Goal: Task Accomplishment & Management: Complete application form

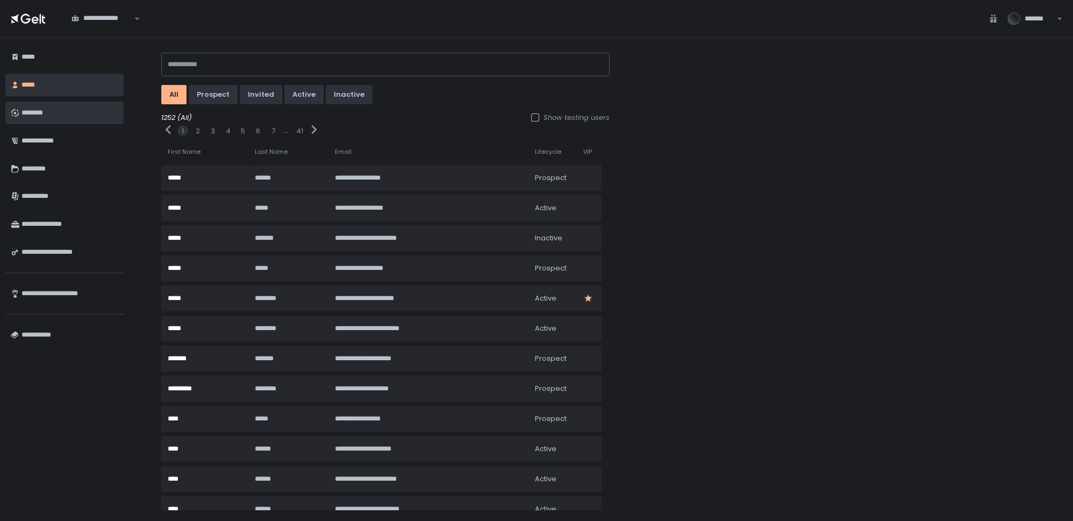
click at [27, 118] on div "********" at bounding box center [70, 113] width 97 height 18
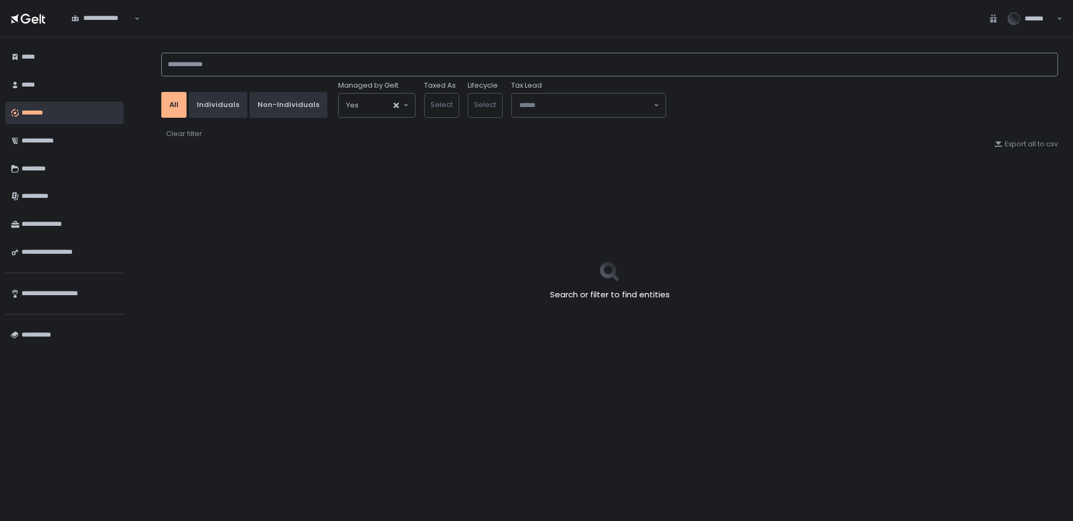
click at [194, 59] on input at bounding box center [609, 65] width 897 height 24
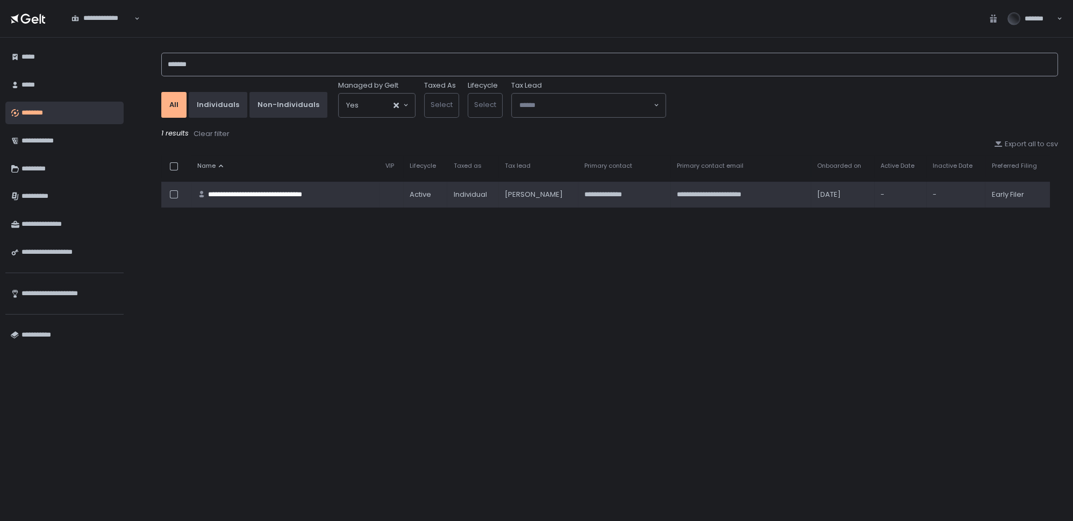
type input "*******"
click at [234, 188] on td "**********" at bounding box center [285, 195] width 188 height 26
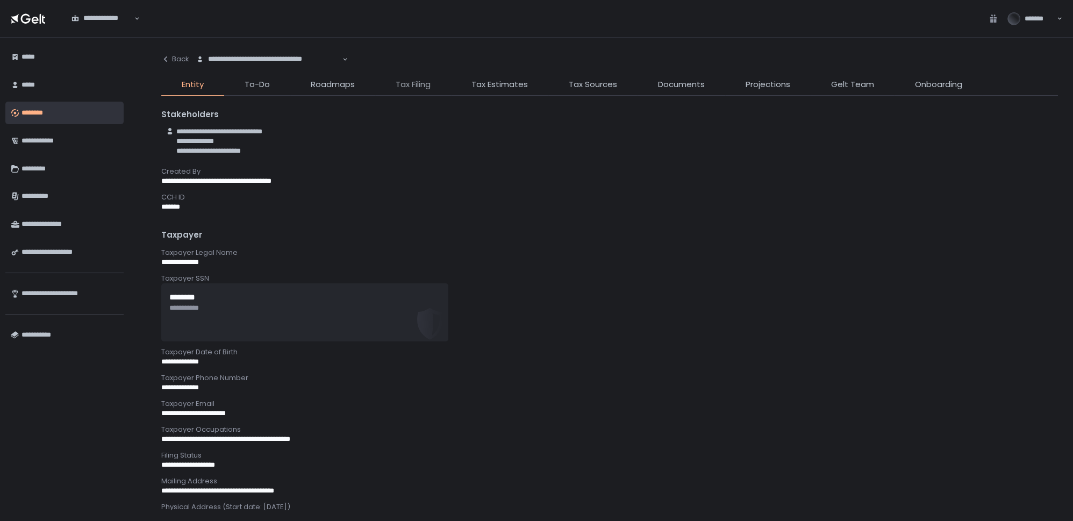
click at [414, 83] on span "Tax Filing" at bounding box center [413, 85] width 35 height 12
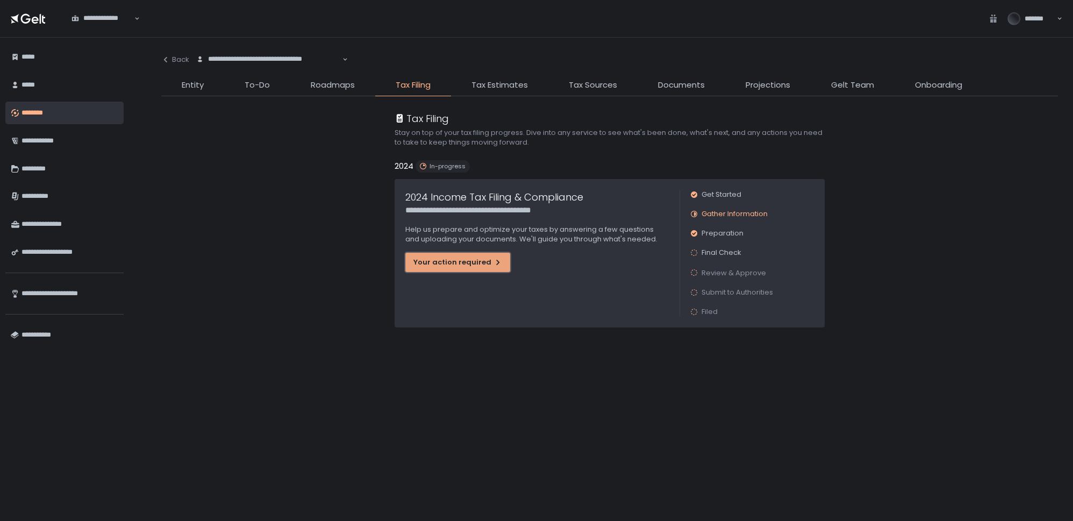
click at [427, 265] on div "Your action required" at bounding box center [458, 263] width 89 height 10
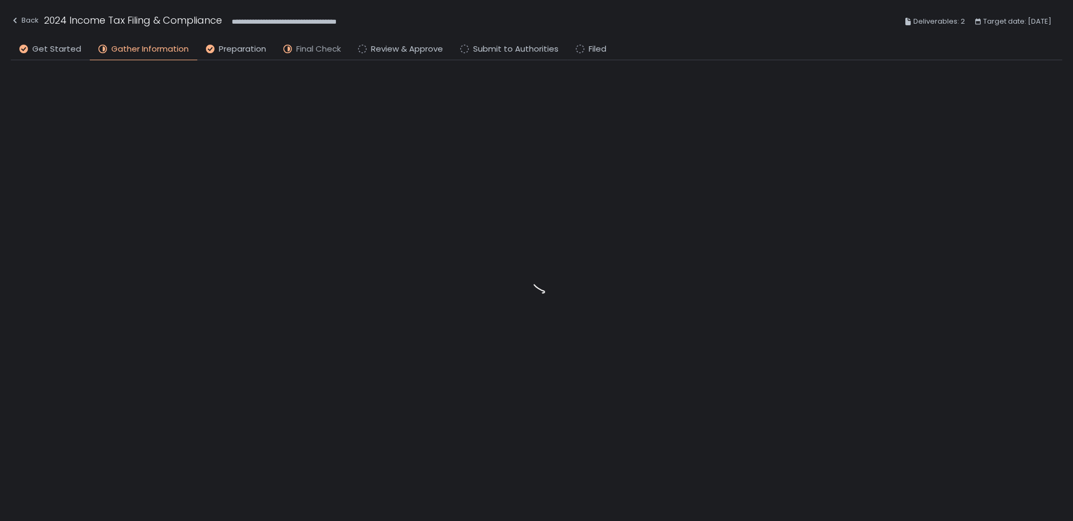
click at [330, 45] on span "Final Check" at bounding box center [318, 49] width 45 height 12
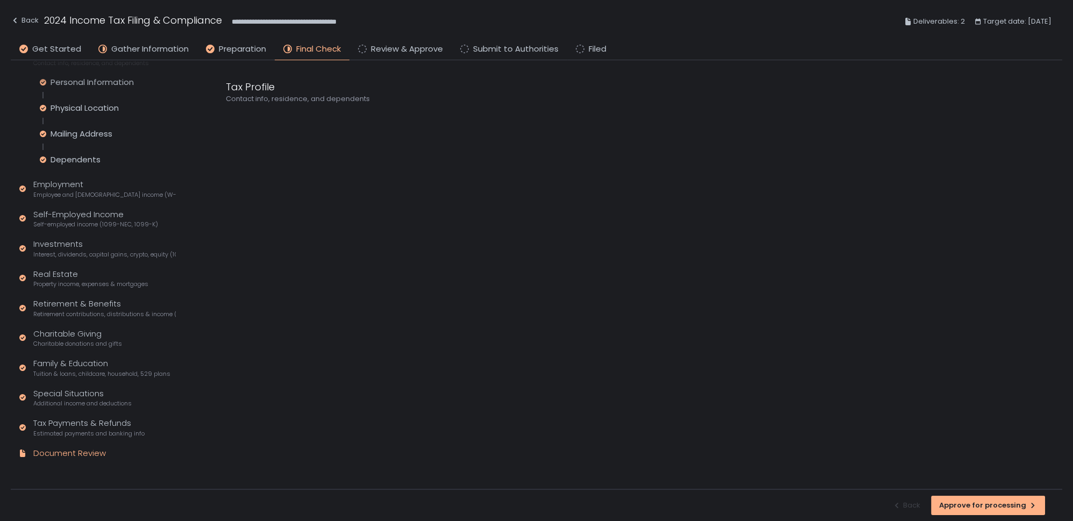
click at [51, 450] on div "Document Review" at bounding box center [69, 453] width 73 height 12
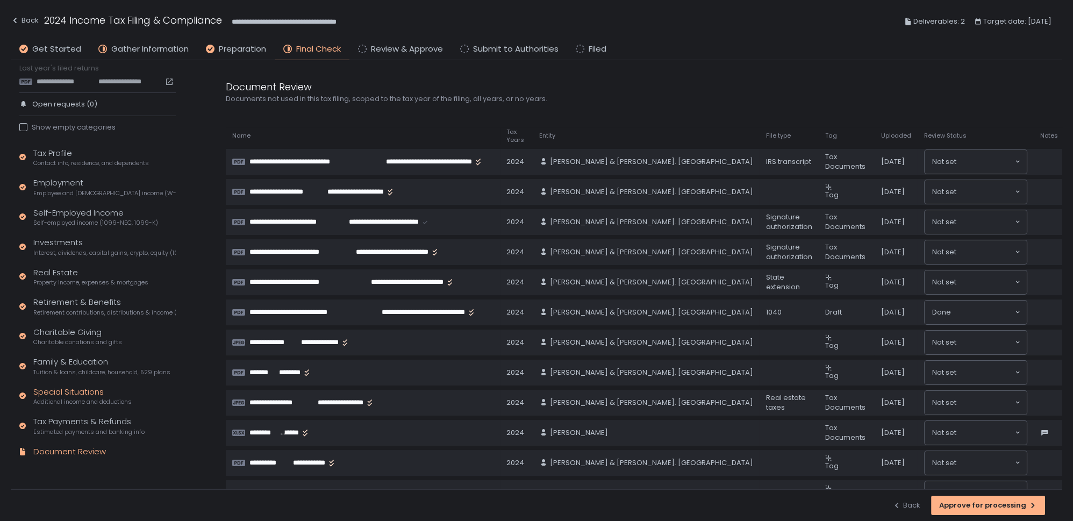
scroll to position [25, 0]
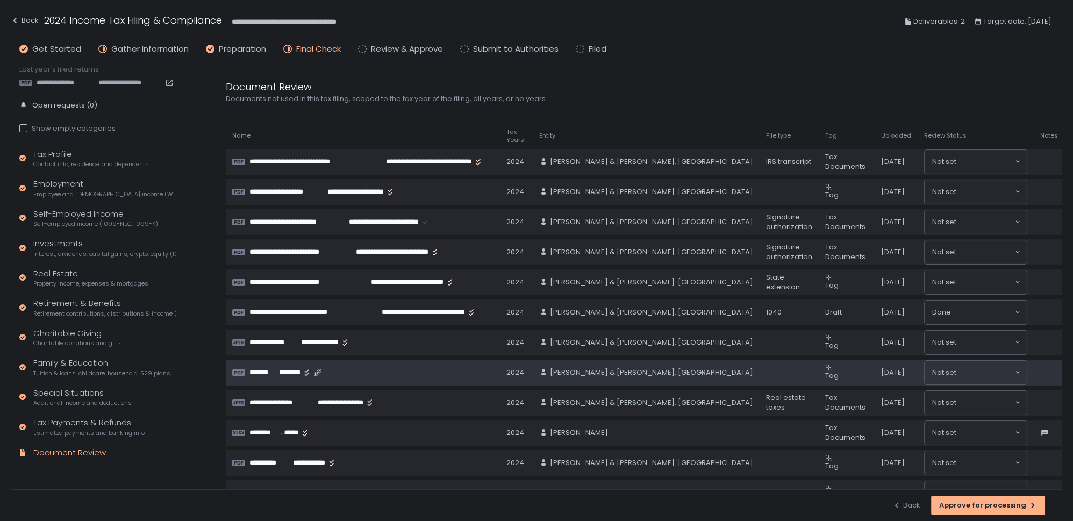
click at [282, 368] on span "********" at bounding box center [290, 373] width 23 height 10
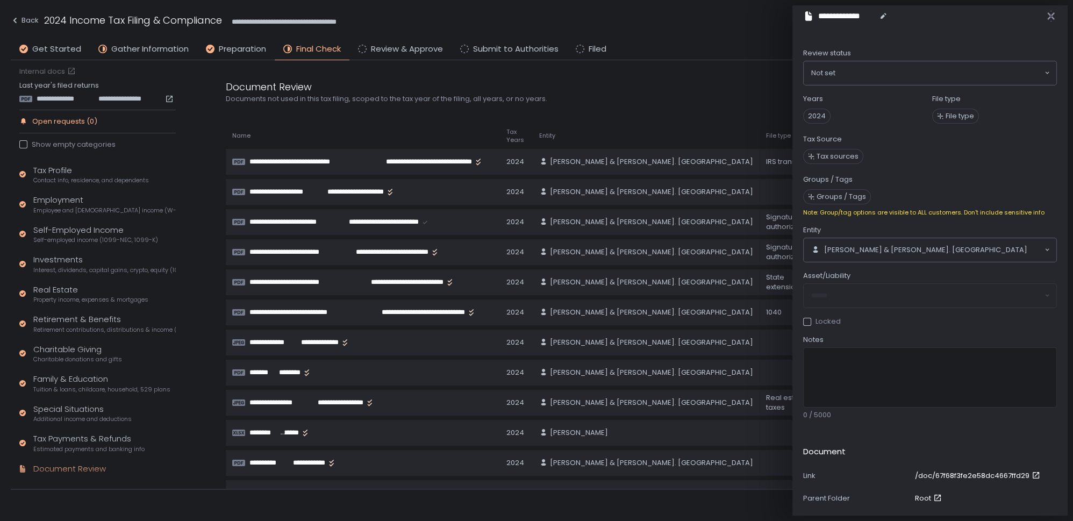
scroll to position [0, 0]
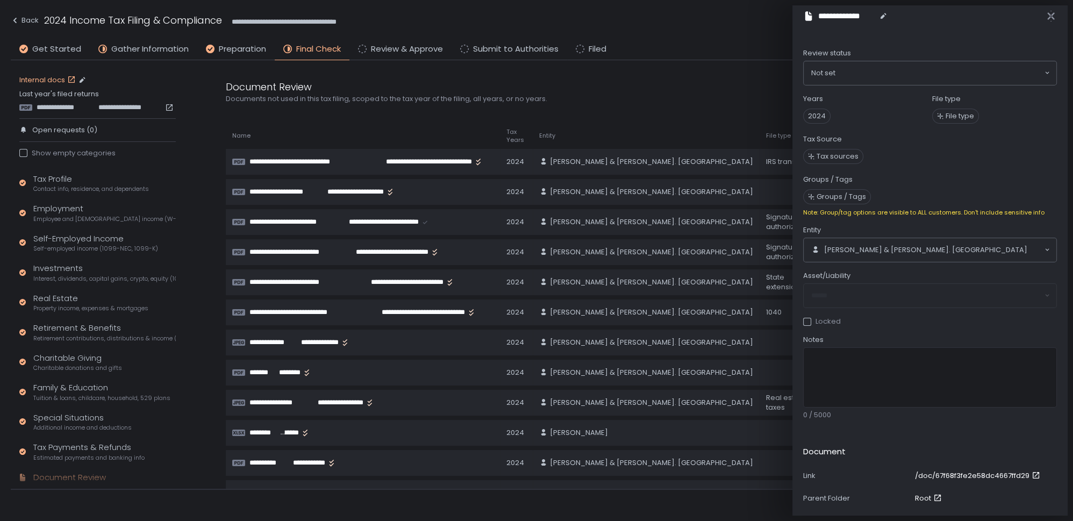
click at [58, 83] on link "Internal docs" at bounding box center [48, 80] width 59 height 10
click at [73, 107] on span "**********" at bounding box center [67, 108] width 61 height 10
click at [82, 180] on div "Tax Profile Contact info, residence, and dependents" at bounding box center [91, 183] width 116 height 20
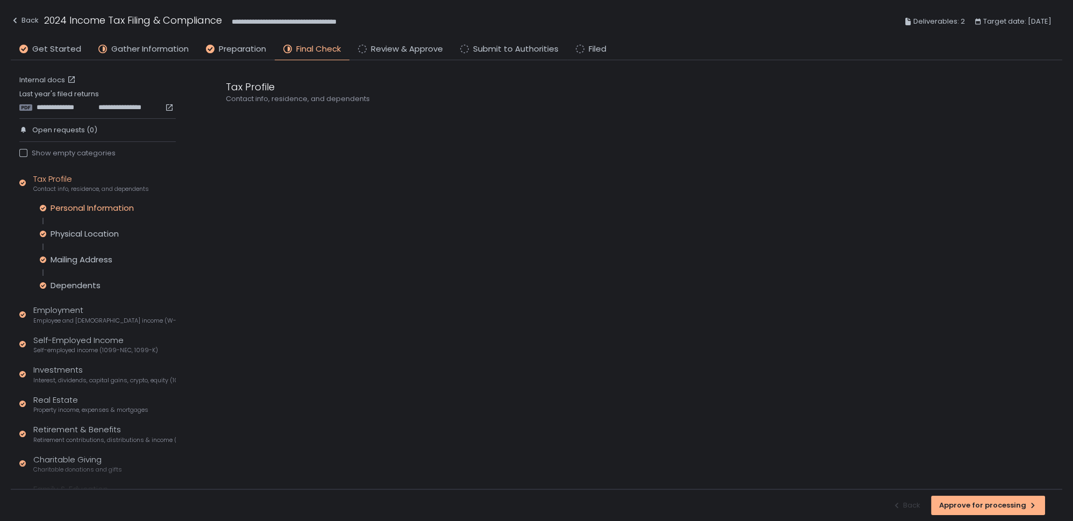
click at [108, 205] on div "Personal Information" at bounding box center [92, 208] width 83 height 11
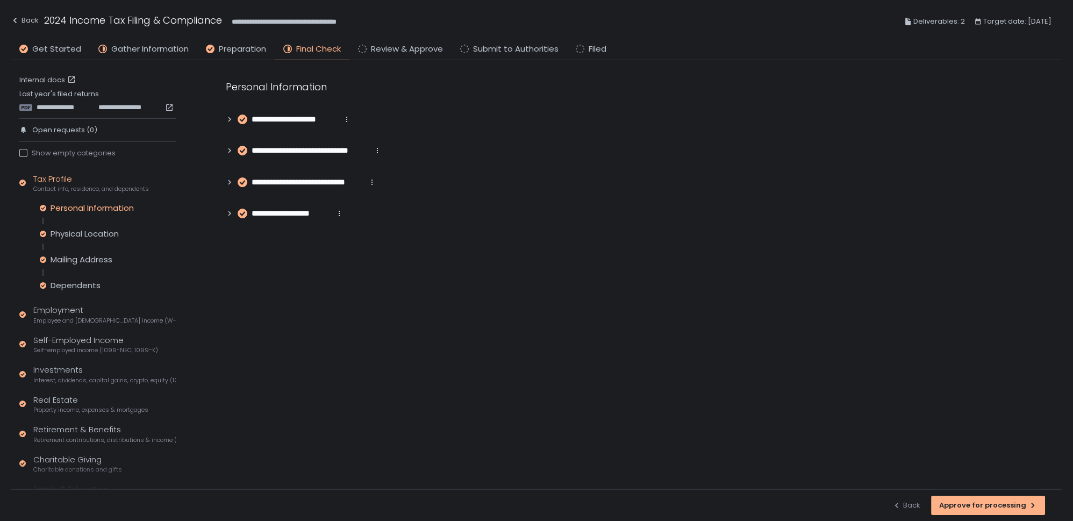
click at [230, 118] on icon at bounding box center [230, 119] width 3 height 5
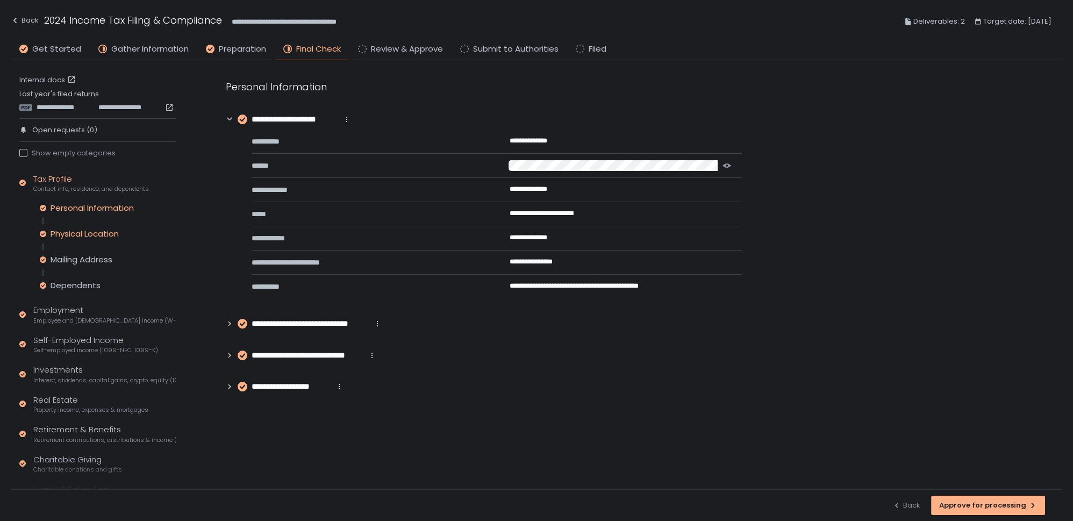
click at [88, 234] on div "Physical Location" at bounding box center [85, 234] width 68 height 11
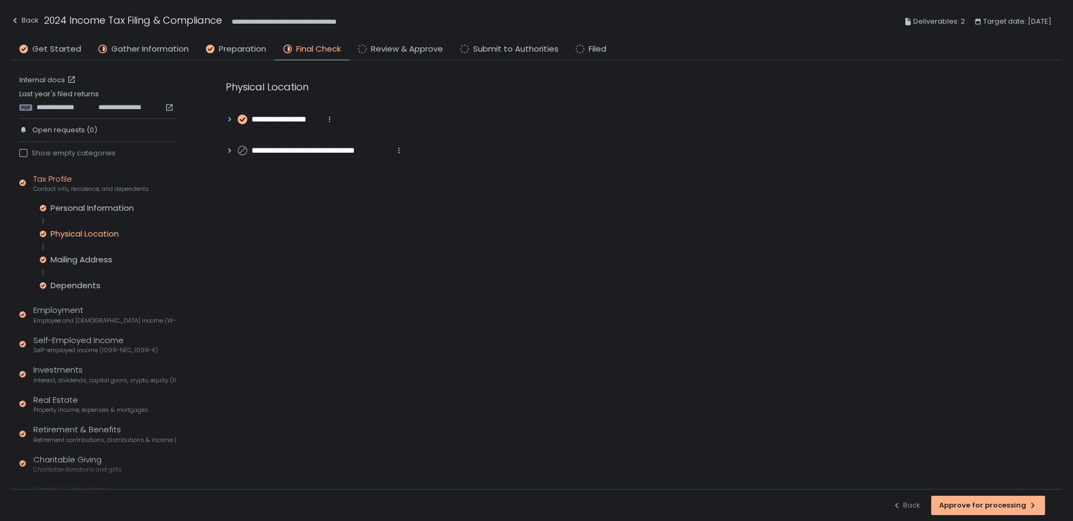
click at [227, 119] on icon at bounding box center [230, 120] width 8 height 8
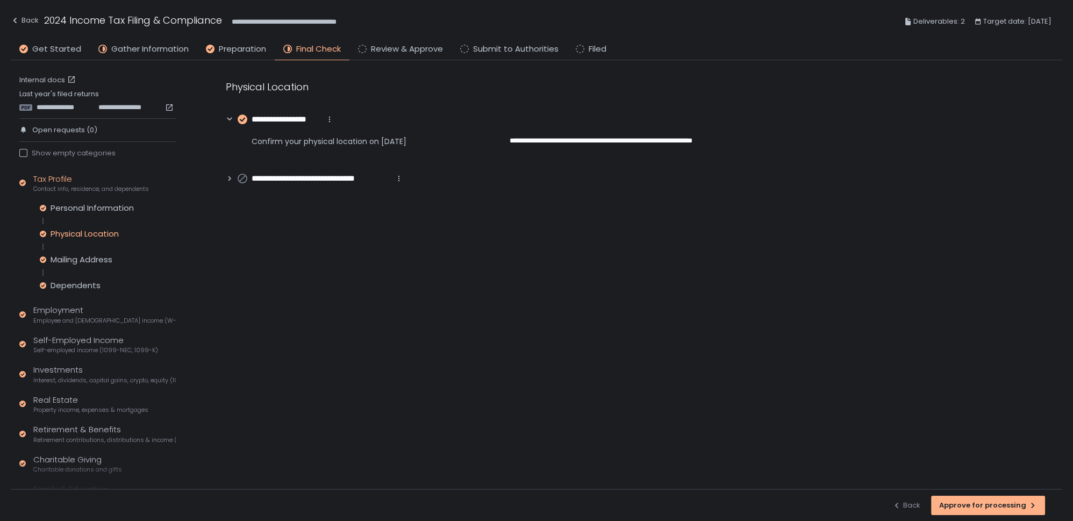
click at [228, 179] on icon at bounding box center [230, 179] width 8 height 8
click at [229, 120] on icon at bounding box center [230, 120] width 8 height 8
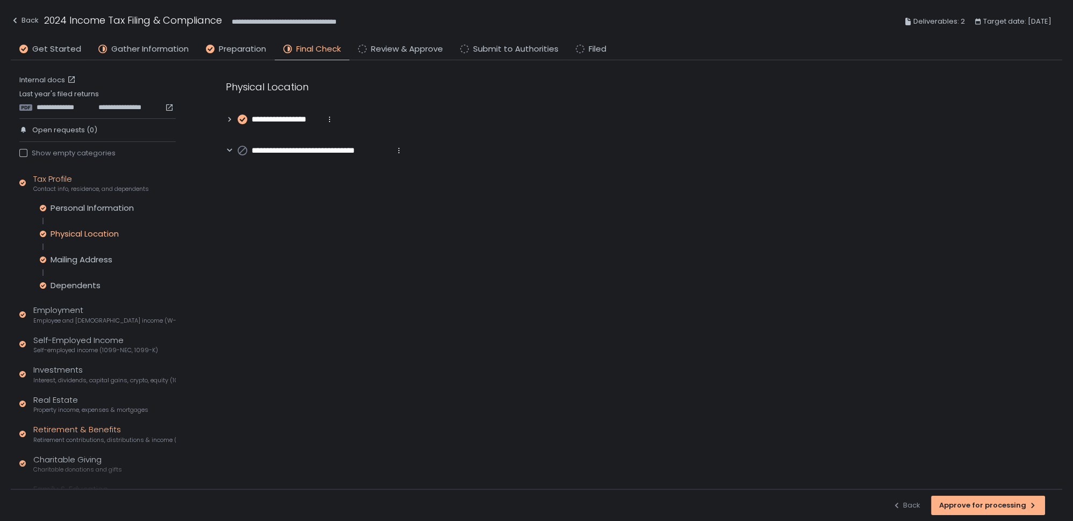
scroll to position [126, 0]
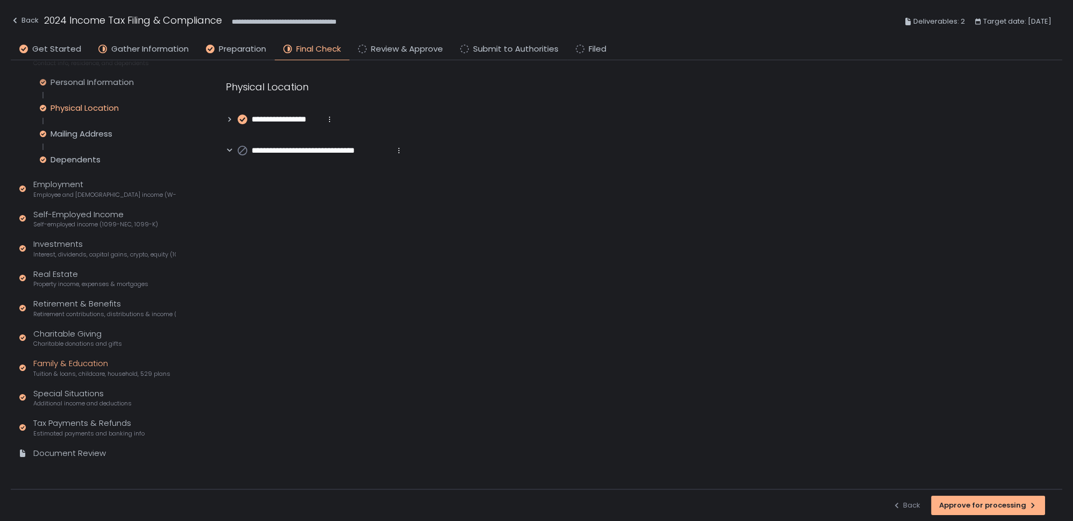
click at [73, 362] on div "Family & Education Tuition & loans, childcare, household, 529 plans" at bounding box center [101, 368] width 137 height 20
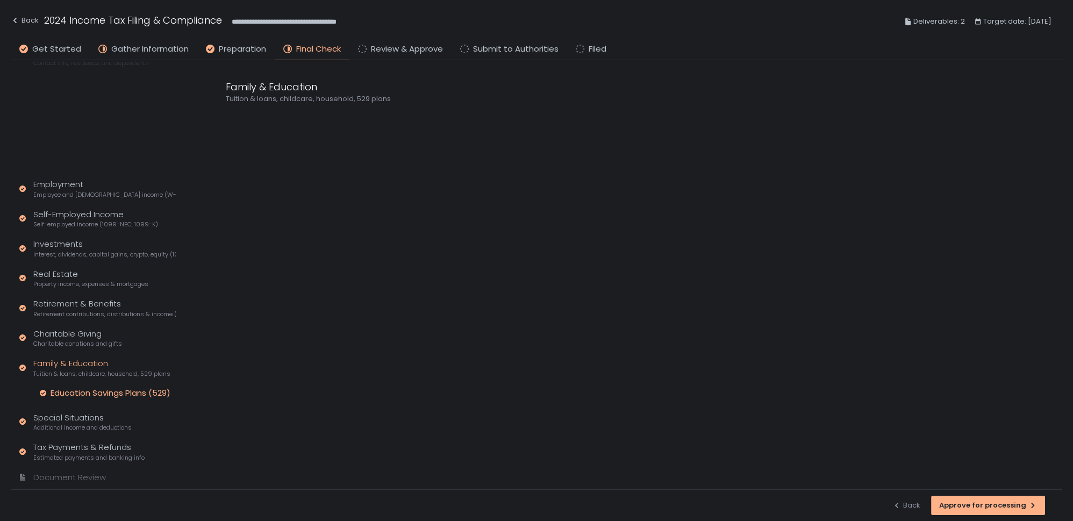
scroll to position [48, 0]
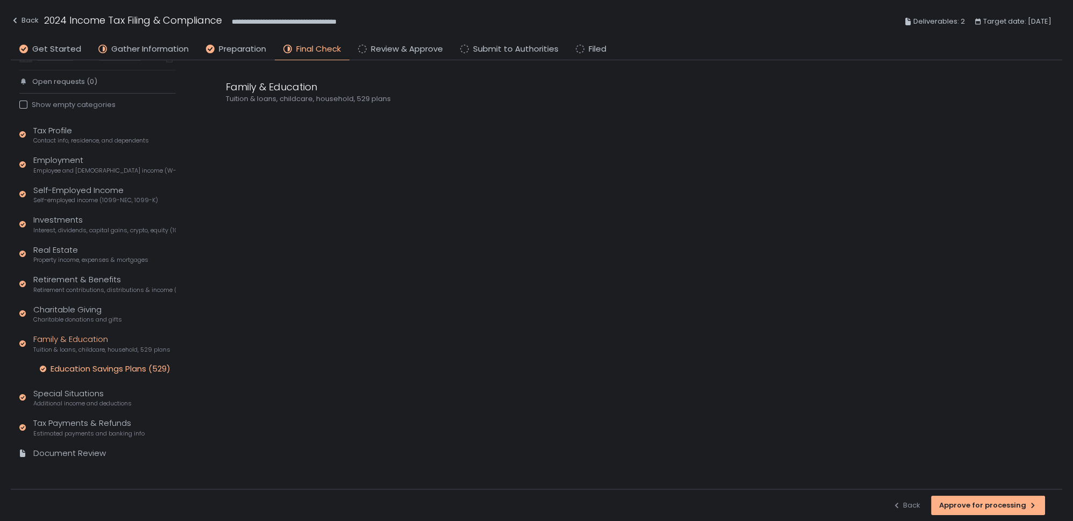
click at [84, 366] on div "Education Savings Plans (529)" at bounding box center [111, 369] width 120 height 11
drag, startPoint x: 48, startPoint y: 402, endPoint x: 54, endPoint y: 409, distance: 9.2
click at [48, 401] on span "Additional income and deductions" at bounding box center [82, 404] width 98 height 8
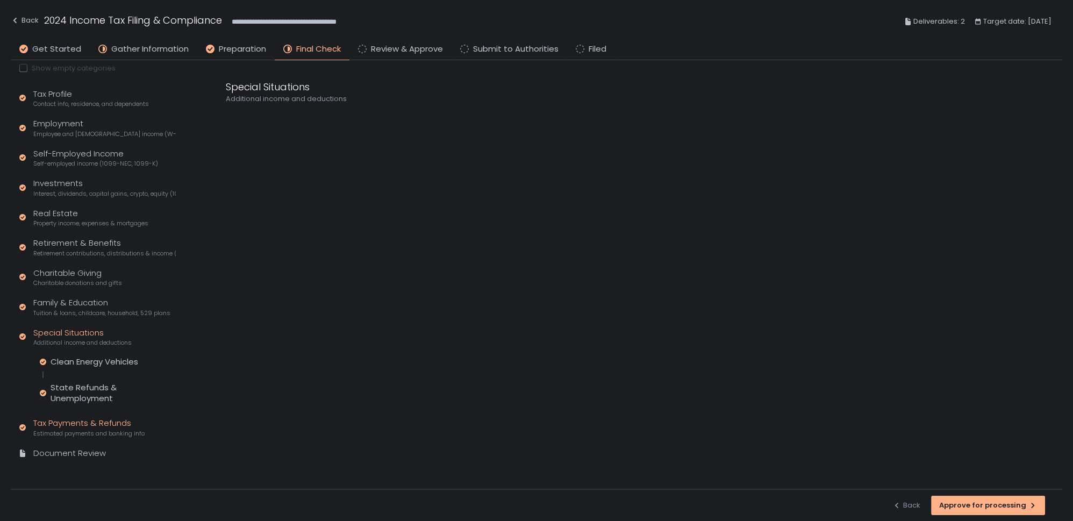
click at [64, 425] on div "Tax Payments & Refunds Estimated payments and banking info" at bounding box center [88, 427] width 111 height 20
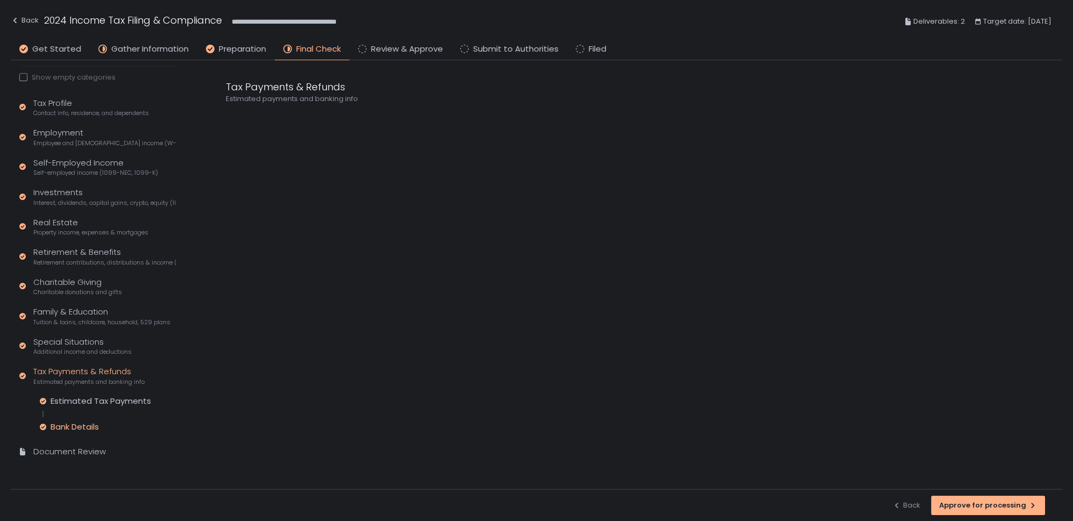
scroll to position [75, 0]
click at [69, 458] on div "Document Review" at bounding box center [69, 453] width 73 height 12
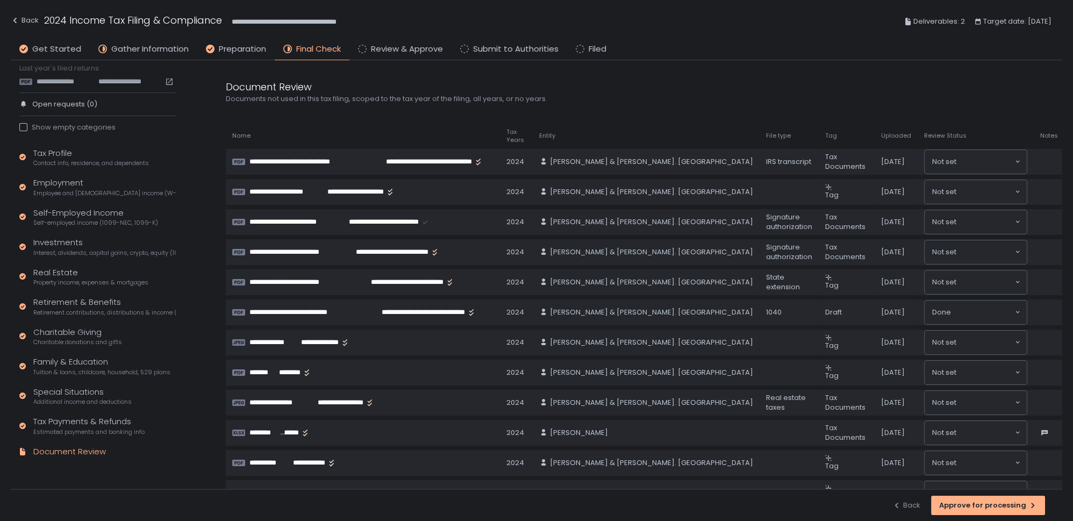
scroll to position [25, 0]
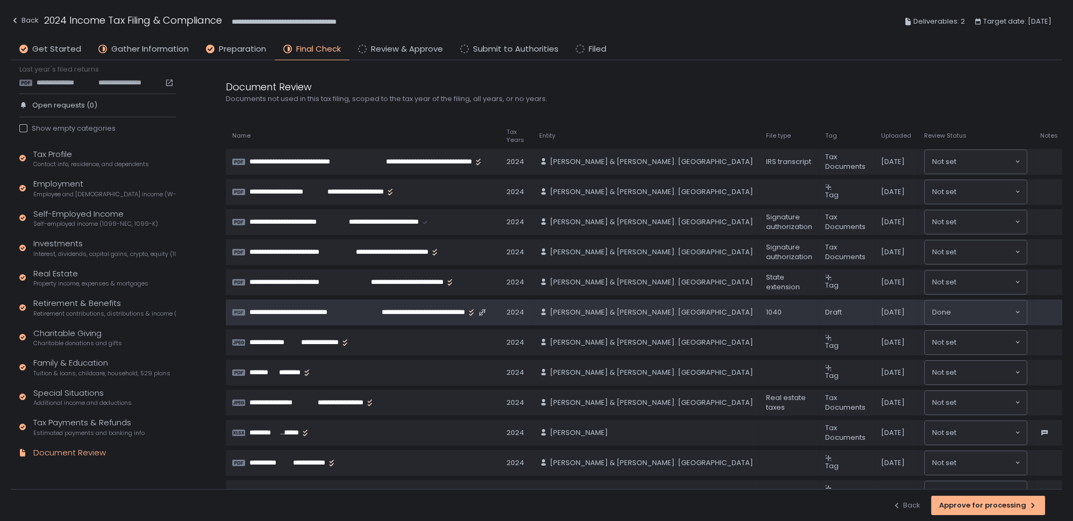
click at [405, 314] on span "**********" at bounding box center [414, 313] width 104 height 10
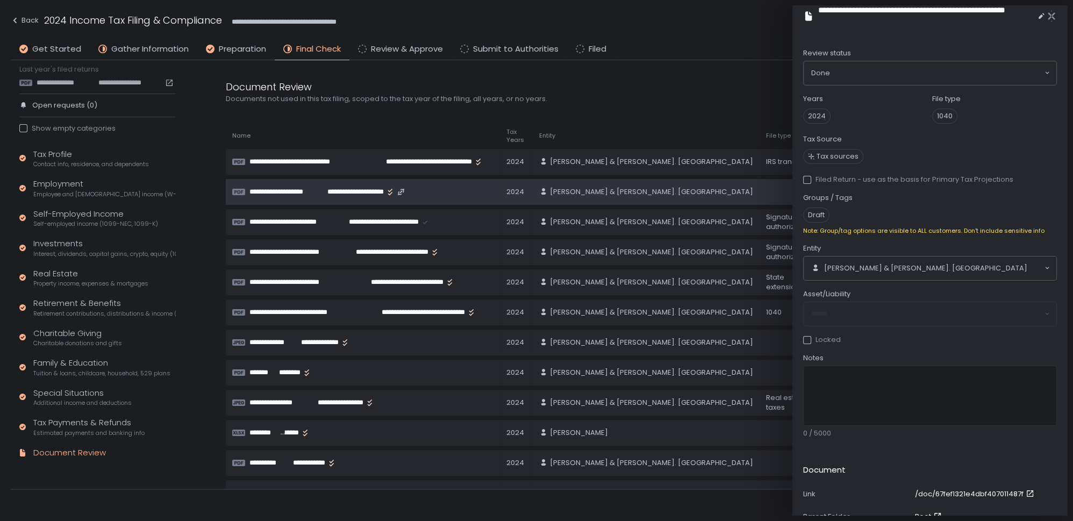
click at [297, 188] on span "**********" at bounding box center [284, 192] width 68 height 10
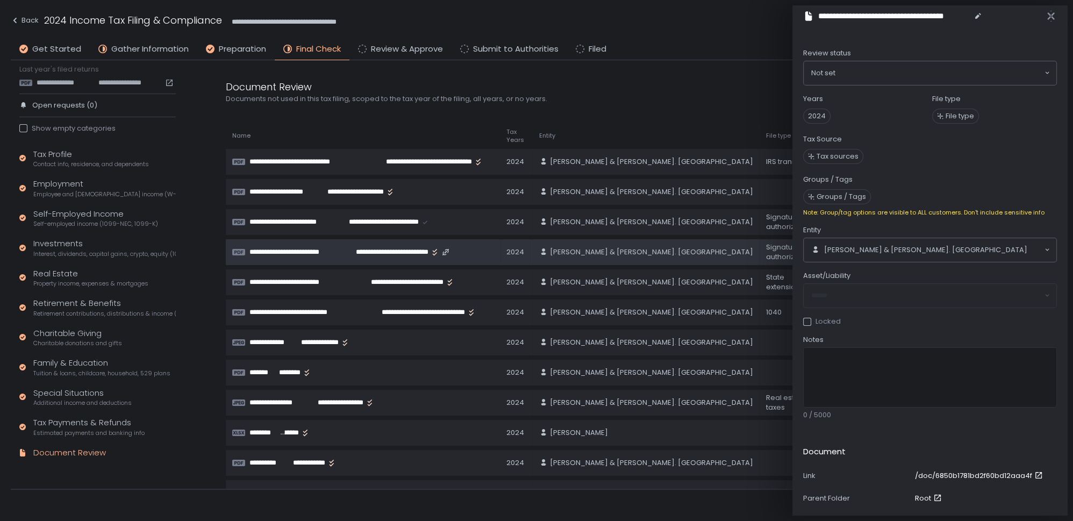
scroll to position [98, 0]
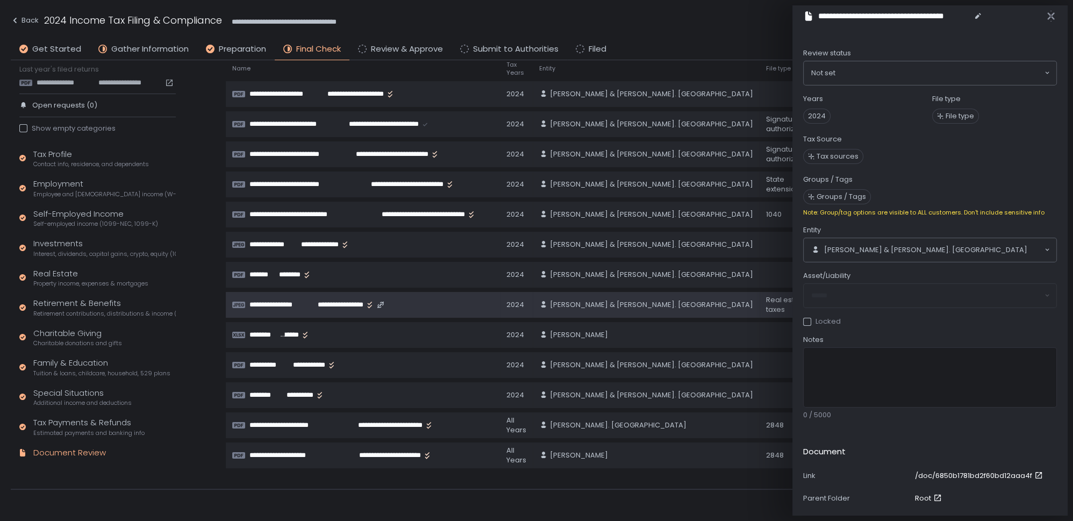
click at [277, 302] on span "**********" at bounding box center [280, 305] width 60 height 10
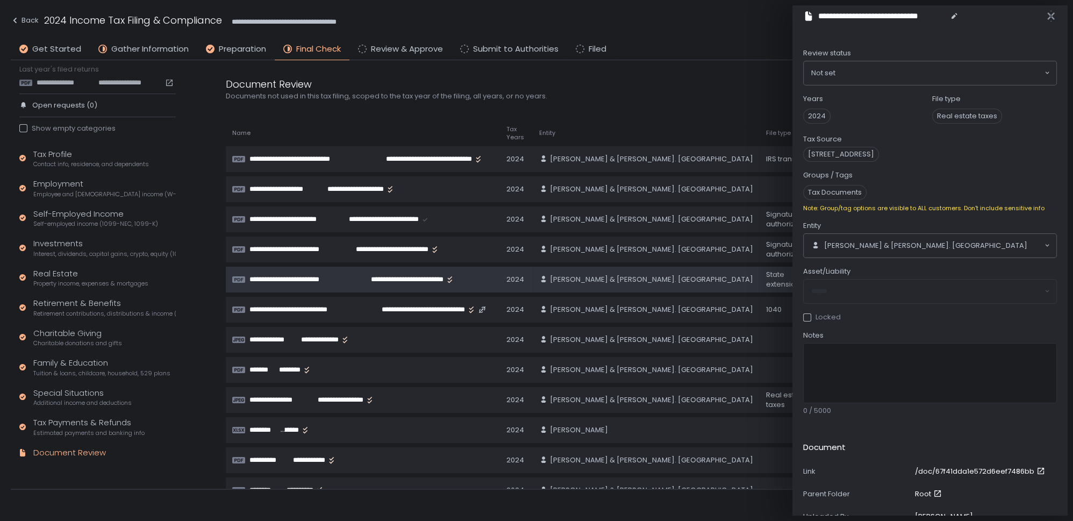
scroll to position [0, 0]
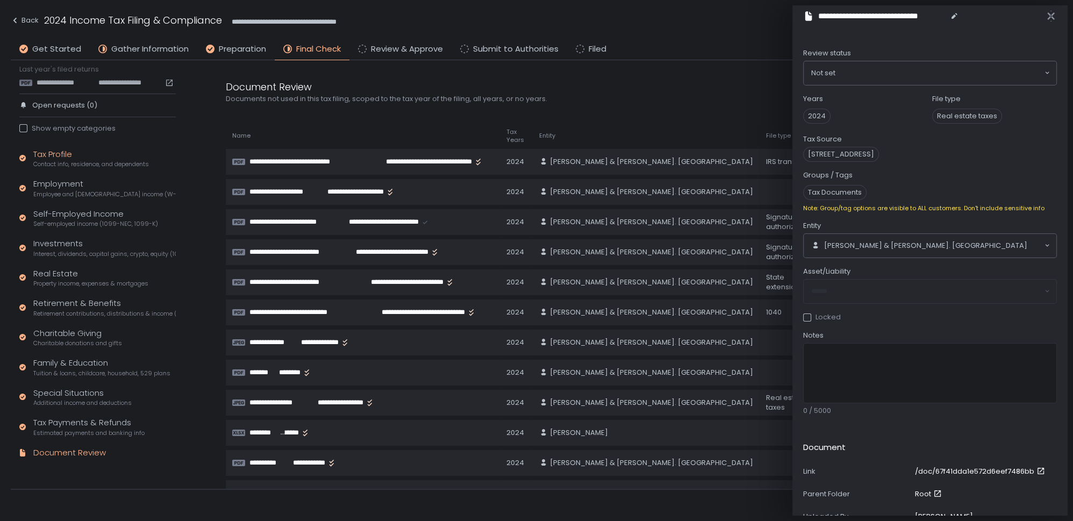
click at [41, 160] on span "Contact info, residence, and dependents" at bounding box center [91, 164] width 116 height 8
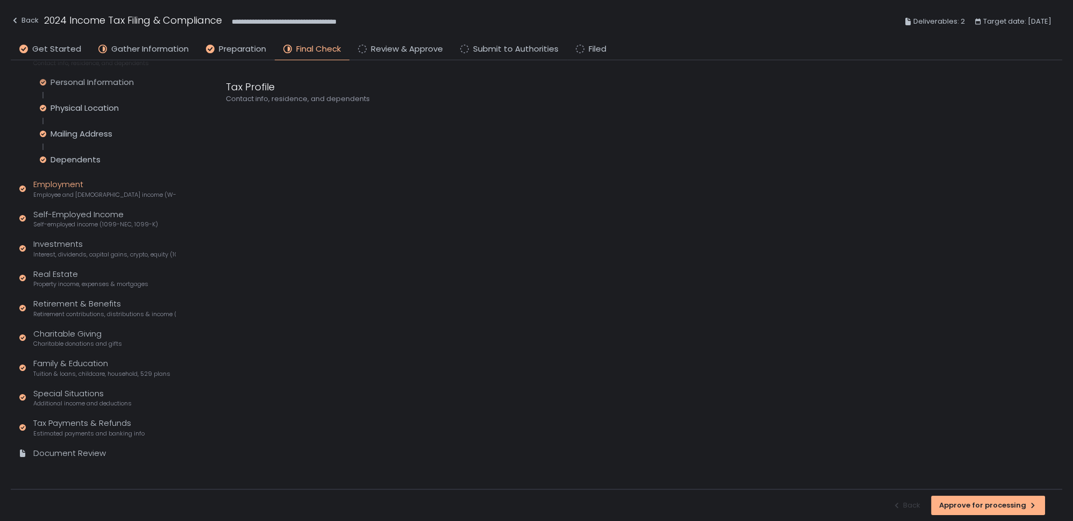
click at [58, 186] on div "Employment Employee and [DEMOGRAPHIC_DATA] income (W-2s)" at bounding box center [104, 189] width 143 height 20
click at [229, 131] on icon at bounding box center [230, 129] width 8 height 8
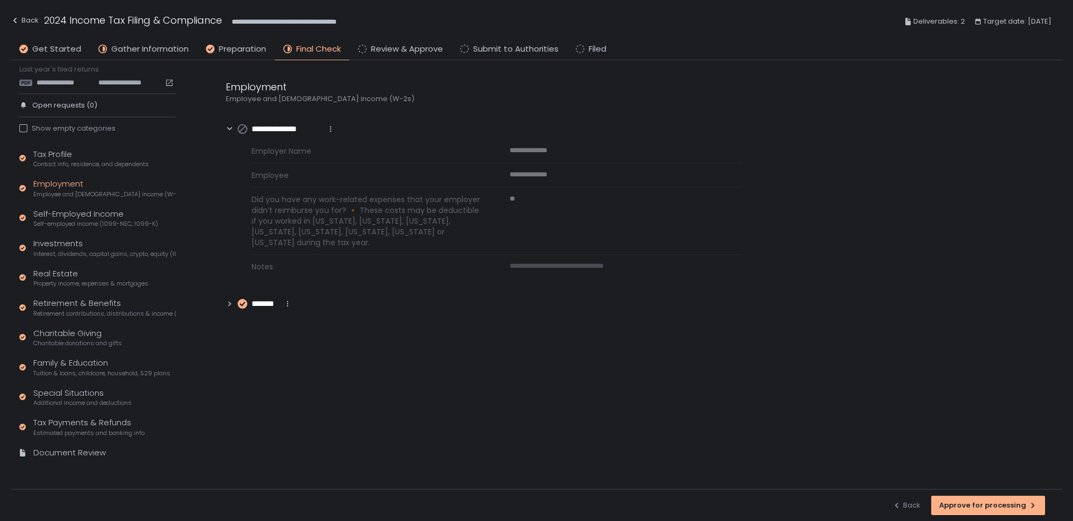
click at [230, 306] on icon at bounding box center [230, 304] width 8 height 8
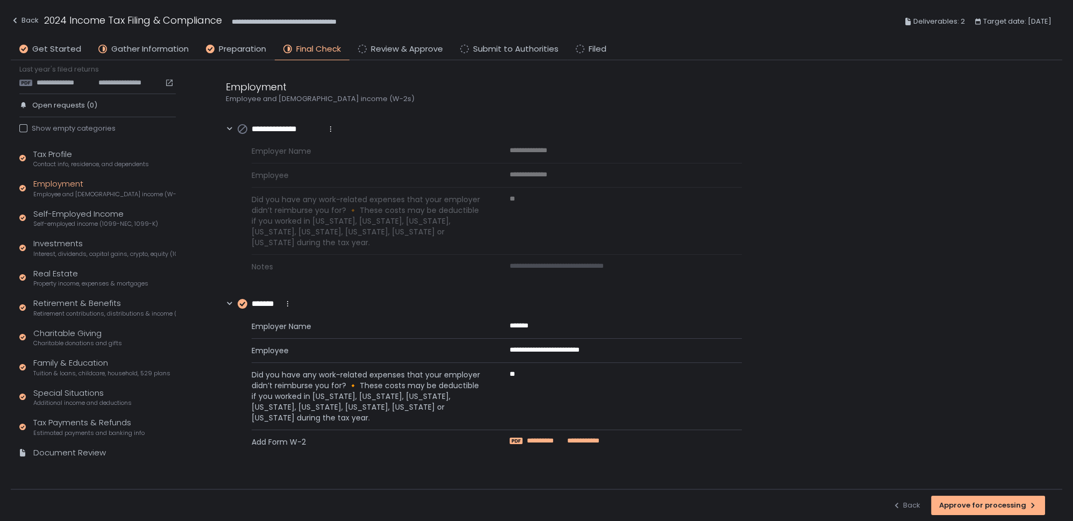
click at [572, 437] on span "**********" at bounding box center [583, 441] width 34 height 10
click at [45, 211] on div "Self-Employed Income Self-employed income (1099-NEC, 1099-K)" at bounding box center [95, 218] width 125 height 20
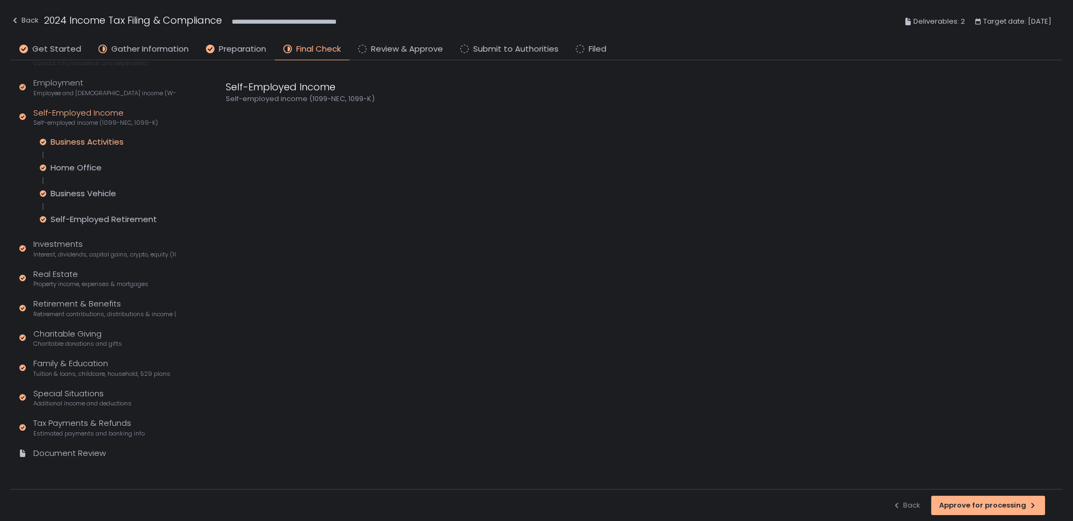
click at [72, 139] on div "Business Activities" at bounding box center [87, 142] width 73 height 11
click at [74, 193] on div "Business Vehicle" at bounding box center [84, 193] width 66 height 11
click at [74, 166] on div "Home Office" at bounding box center [76, 167] width 51 height 11
click at [226, 118] on icon at bounding box center [230, 120] width 8 height 8
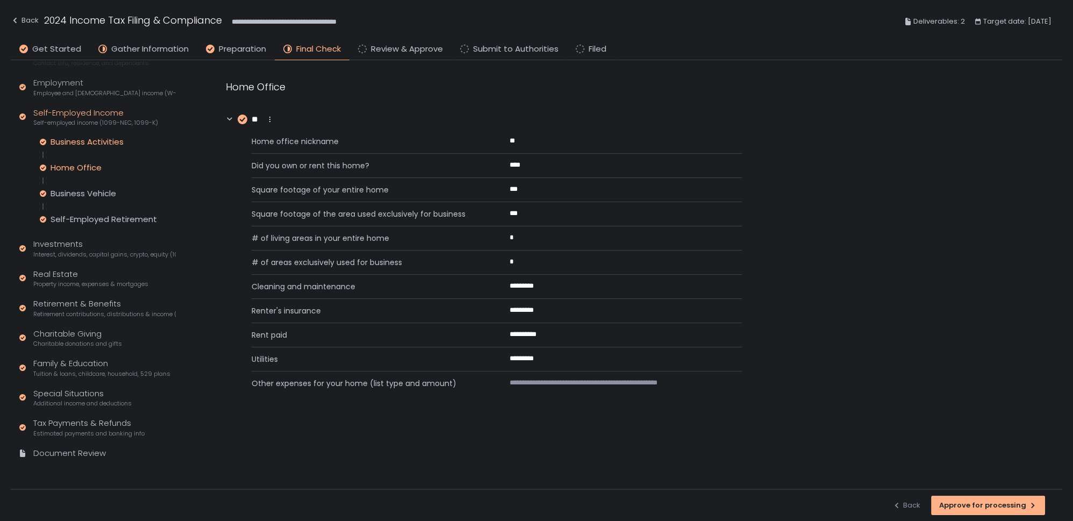
click at [71, 141] on div "Business Activities" at bounding box center [87, 142] width 73 height 11
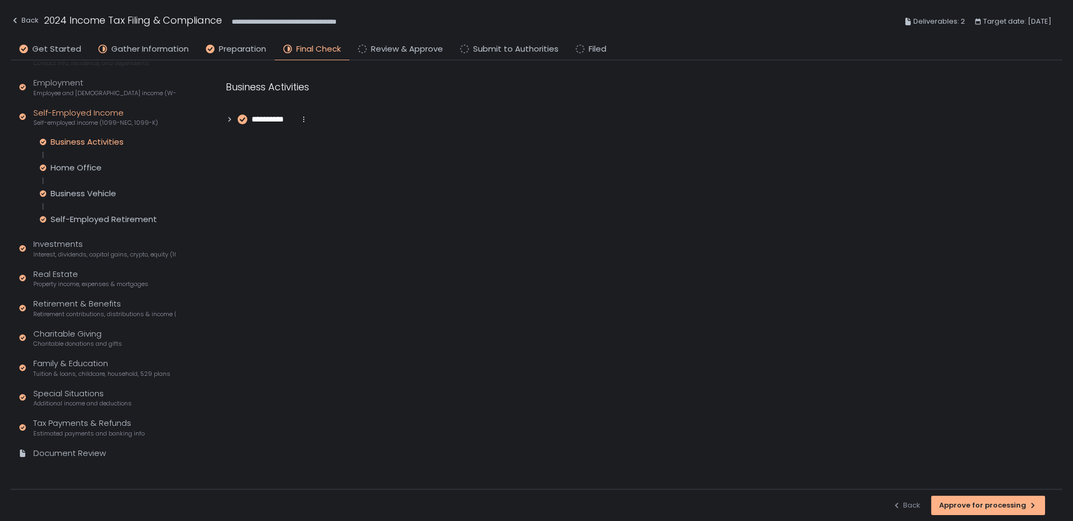
click at [229, 122] on icon at bounding box center [230, 120] width 8 height 8
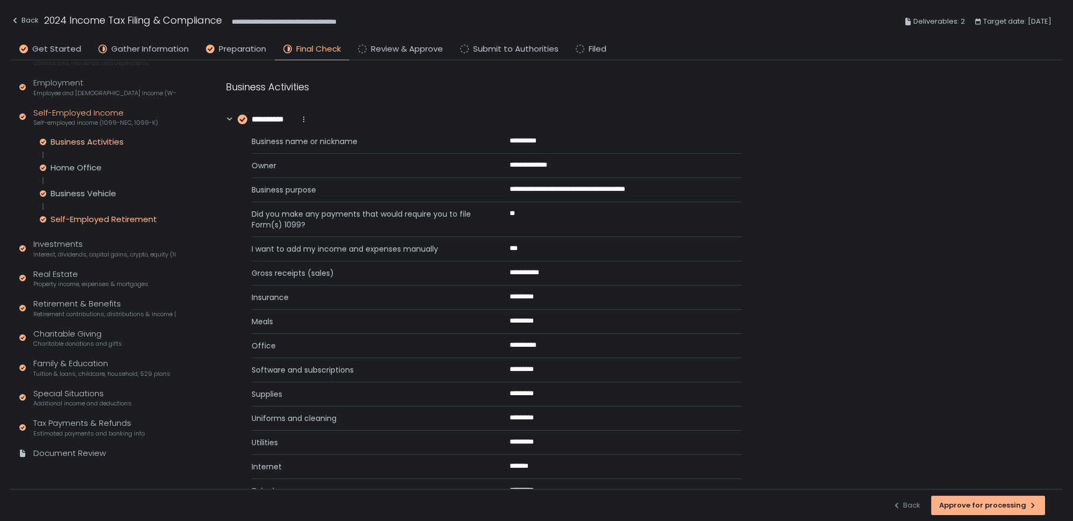
click at [63, 217] on div "Self-Employed Retirement" at bounding box center [104, 219] width 106 height 11
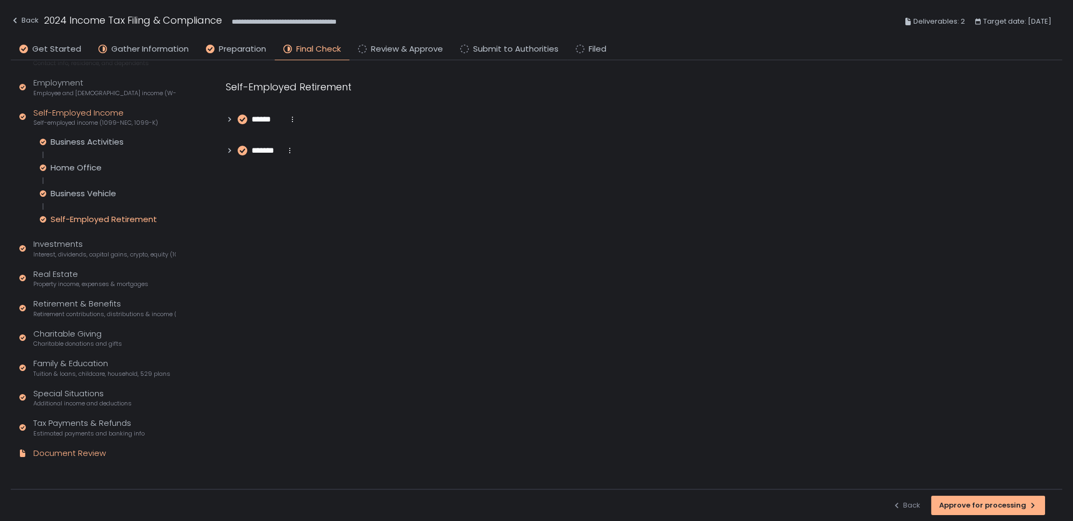
click at [76, 456] on div "Document Review" at bounding box center [69, 453] width 73 height 12
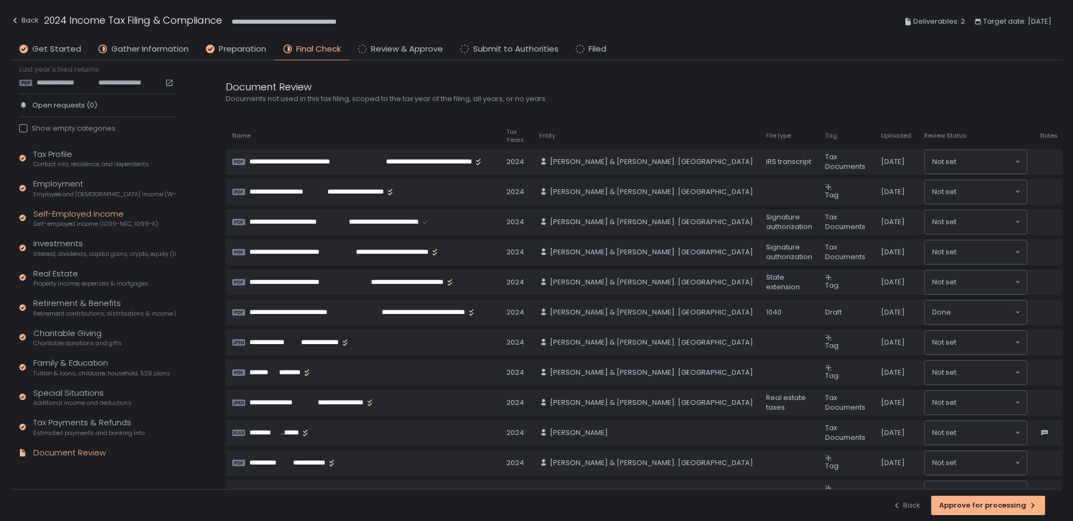
click at [51, 212] on div "Self-Employed Income Self-employed income (1099-NEC, 1099-K)" at bounding box center [95, 218] width 125 height 20
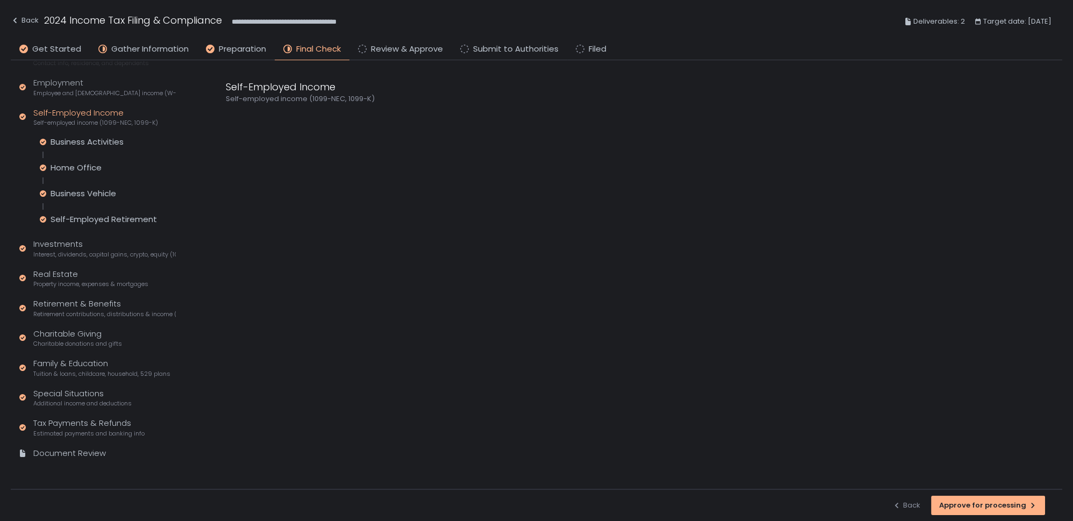
click at [87, 151] on div "Business Activities Home Office Business Vehicle Self-Employed Retirement" at bounding box center [108, 181] width 136 height 88
click at [87, 141] on div "Business Activities" at bounding box center [87, 142] width 73 height 11
click at [77, 171] on div "Home Office" at bounding box center [76, 167] width 51 height 11
click at [105, 138] on div "Business Activities" at bounding box center [87, 142] width 73 height 11
click at [232, 122] on icon at bounding box center [230, 120] width 8 height 8
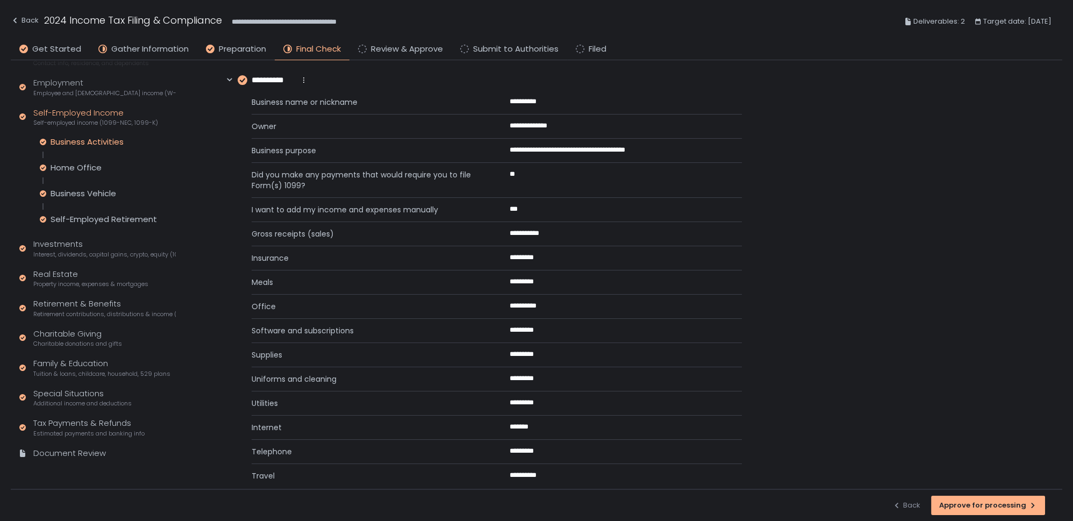
scroll to position [53, 0]
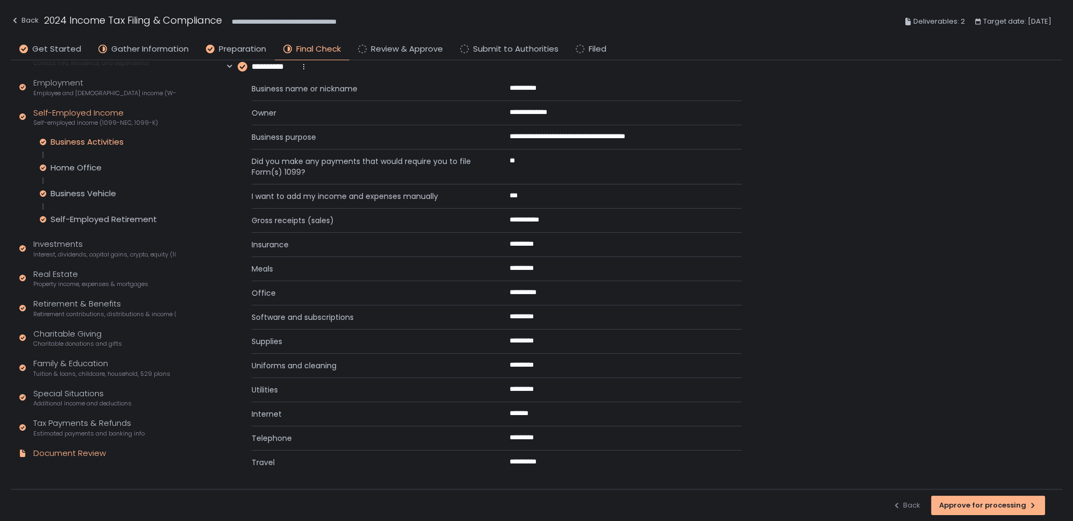
click at [80, 449] on div "Document Review" at bounding box center [69, 453] width 73 height 12
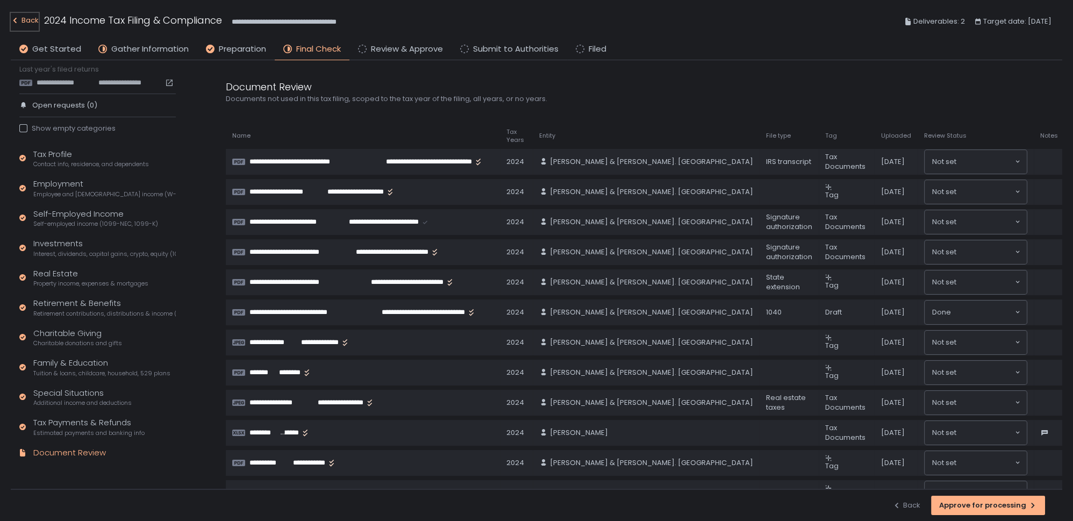
click at [24, 22] on div "Back" at bounding box center [25, 20] width 28 height 13
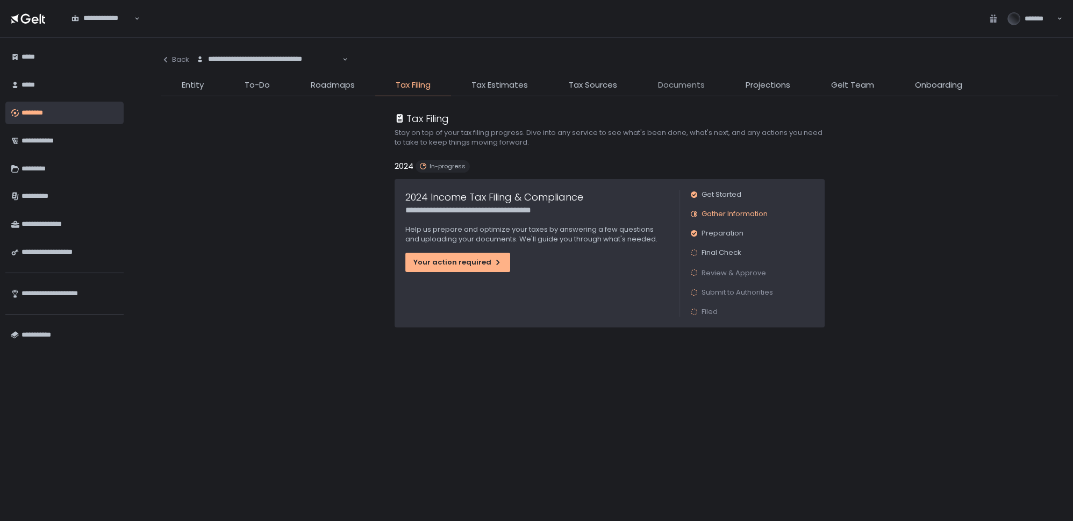
click at [682, 88] on span "Documents" at bounding box center [681, 85] width 47 height 12
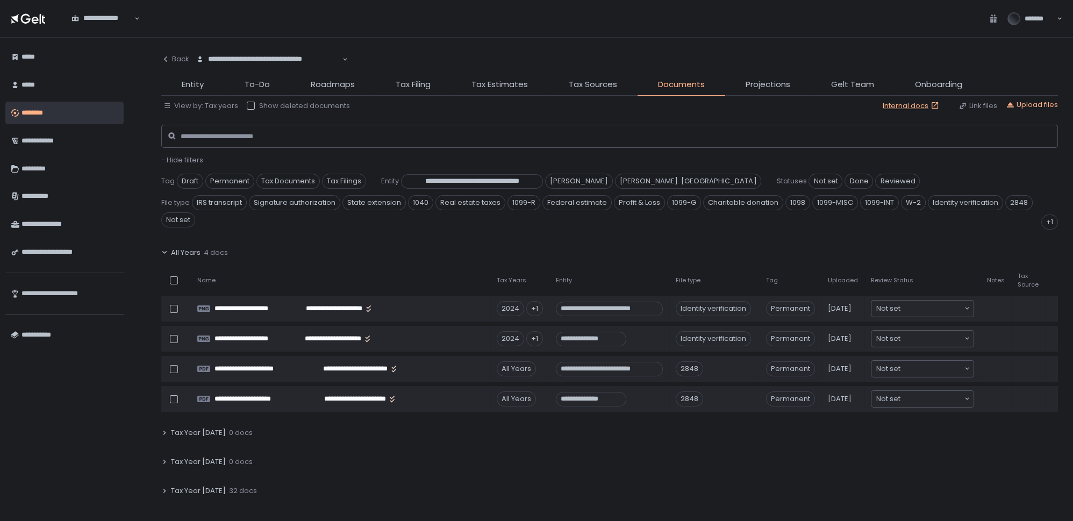
click at [196, 486] on span "Tax Year [DATE]" at bounding box center [198, 491] width 55 height 10
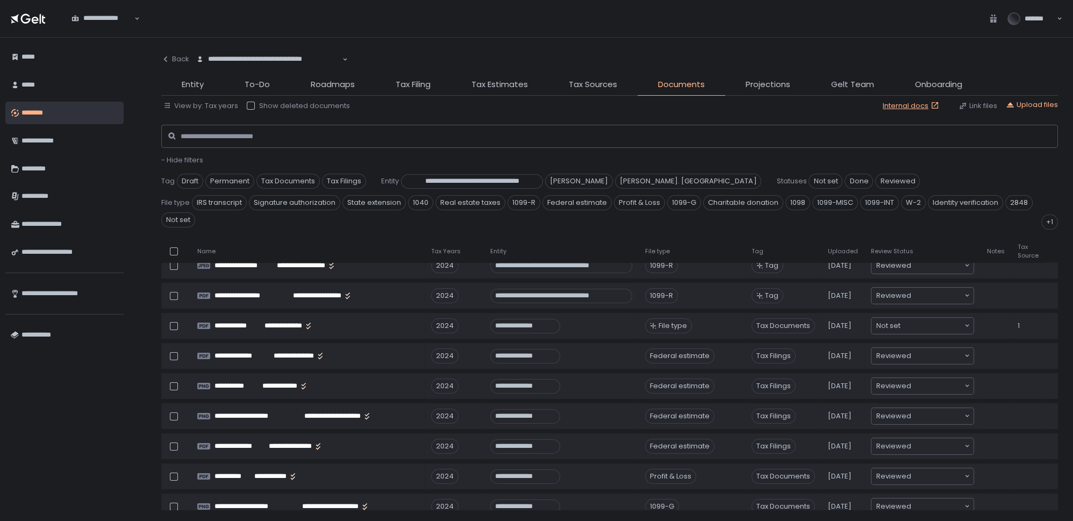
scroll to position [586, 0]
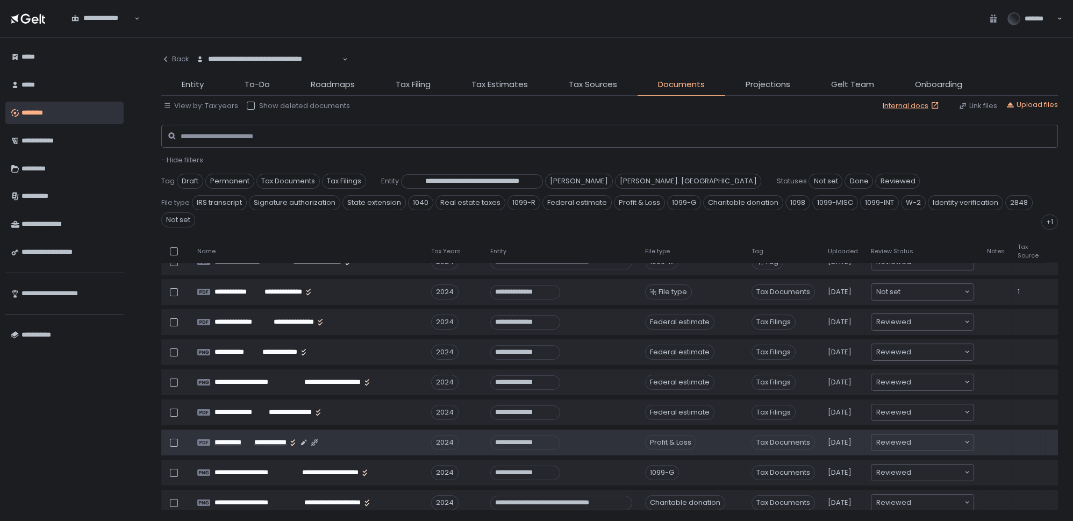
click at [259, 438] on span "**********" at bounding box center [269, 443] width 34 height 10
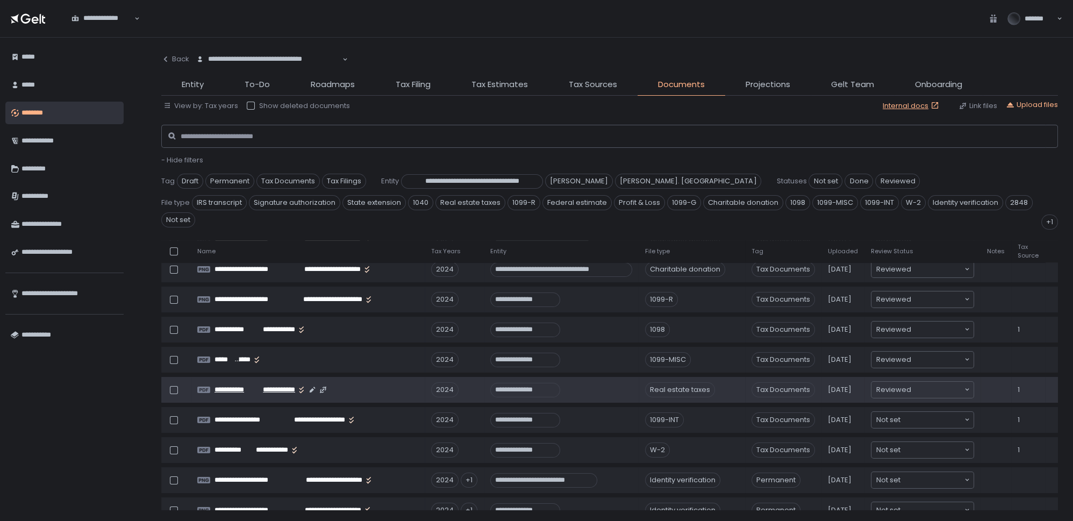
scroll to position [1027, 0]
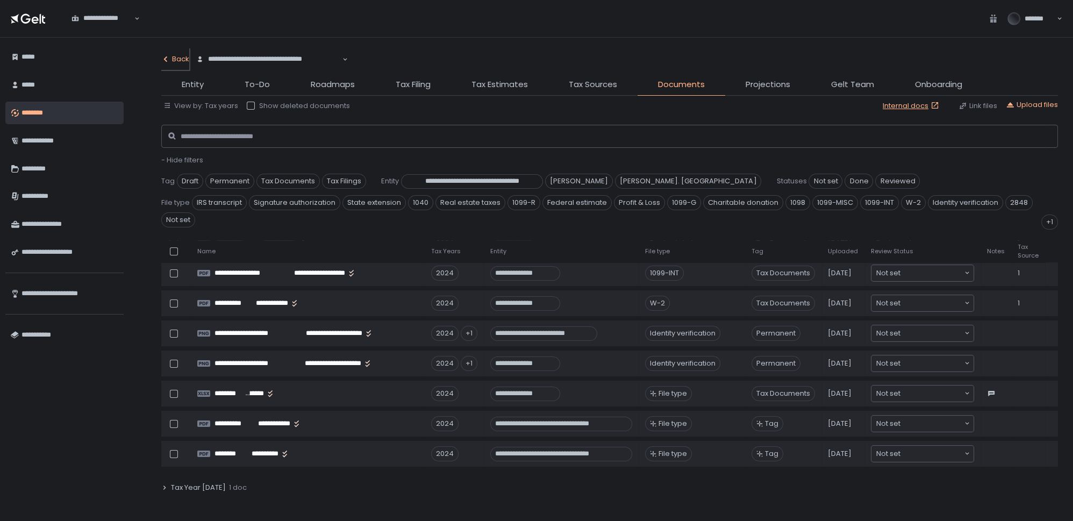
click at [177, 61] on div "Back" at bounding box center [175, 59] width 28 height 10
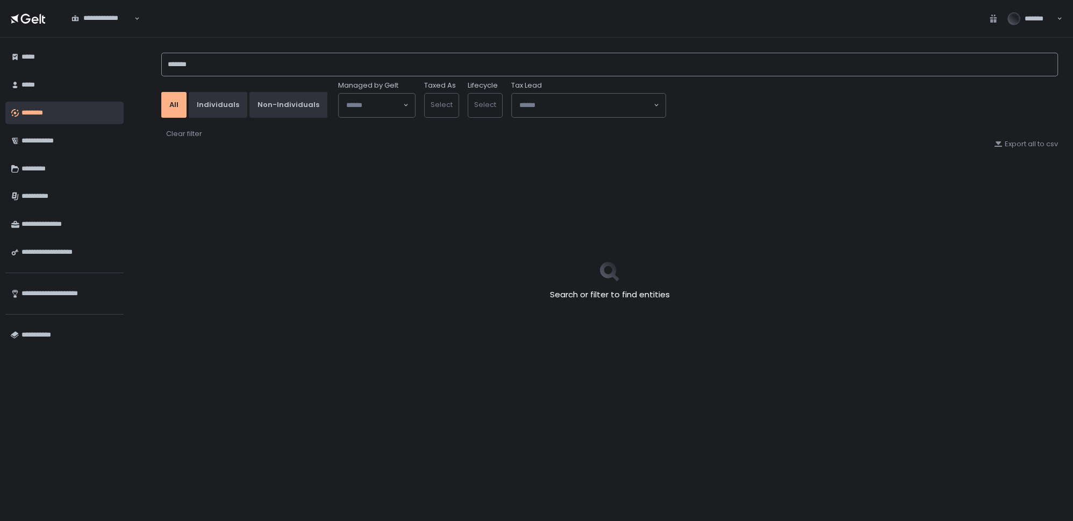
click at [188, 63] on input "*******" at bounding box center [609, 65] width 897 height 24
drag, startPoint x: 193, startPoint y: 63, endPoint x: 80, endPoint y: 61, distance: 113.0
click at [86, 61] on div "**********" at bounding box center [536, 279] width 1073 height 483
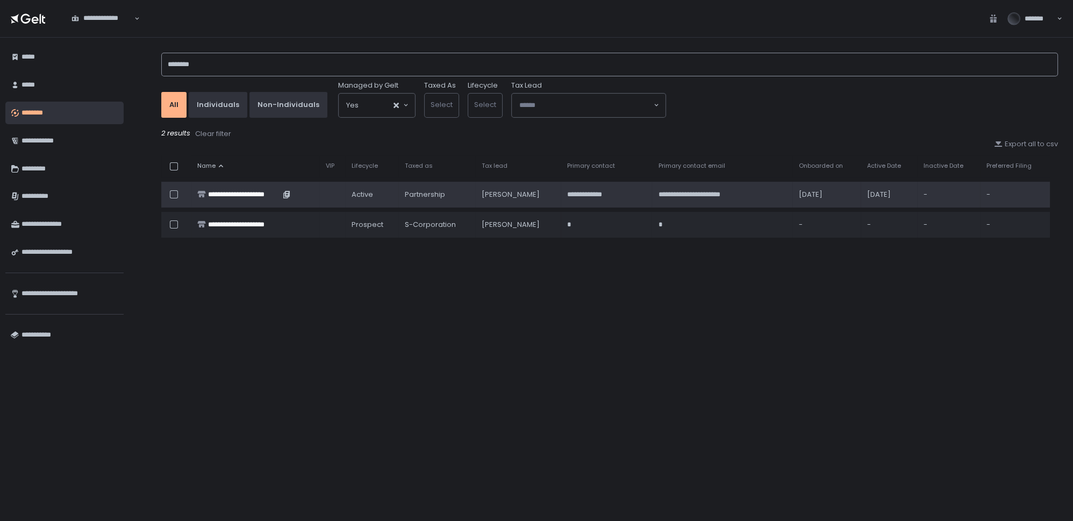
type input "********"
click at [237, 197] on div "**********" at bounding box center [244, 195] width 72 height 10
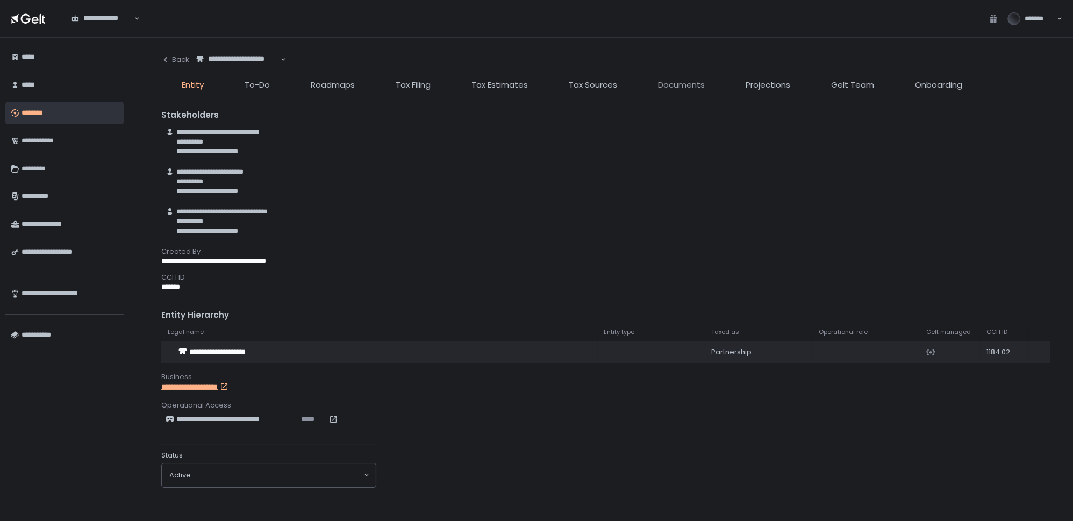
click at [659, 83] on span "Documents" at bounding box center [681, 85] width 47 height 12
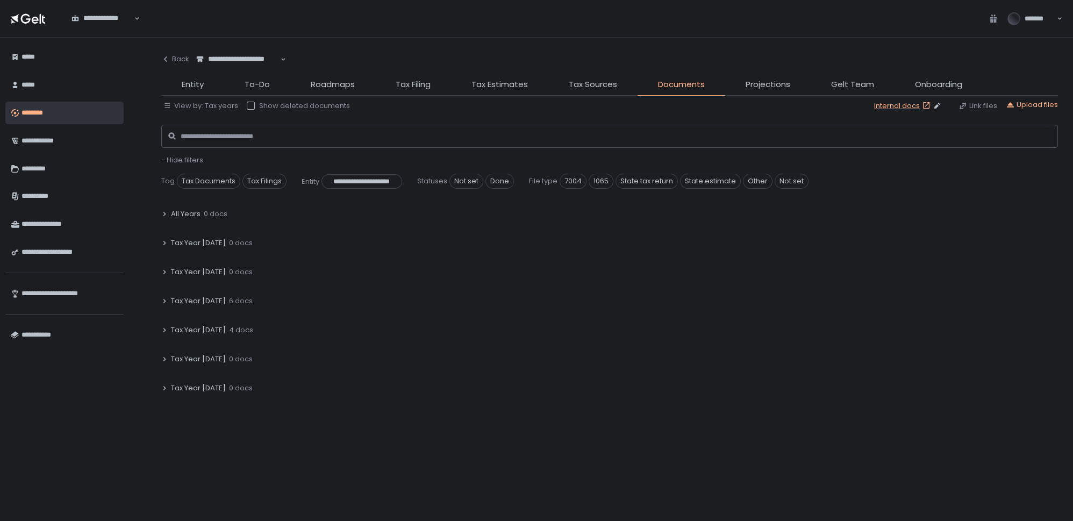
click at [907, 105] on link "Internal docs" at bounding box center [903, 106] width 59 height 10
